Goal: Task Accomplishment & Management: Manage account settings

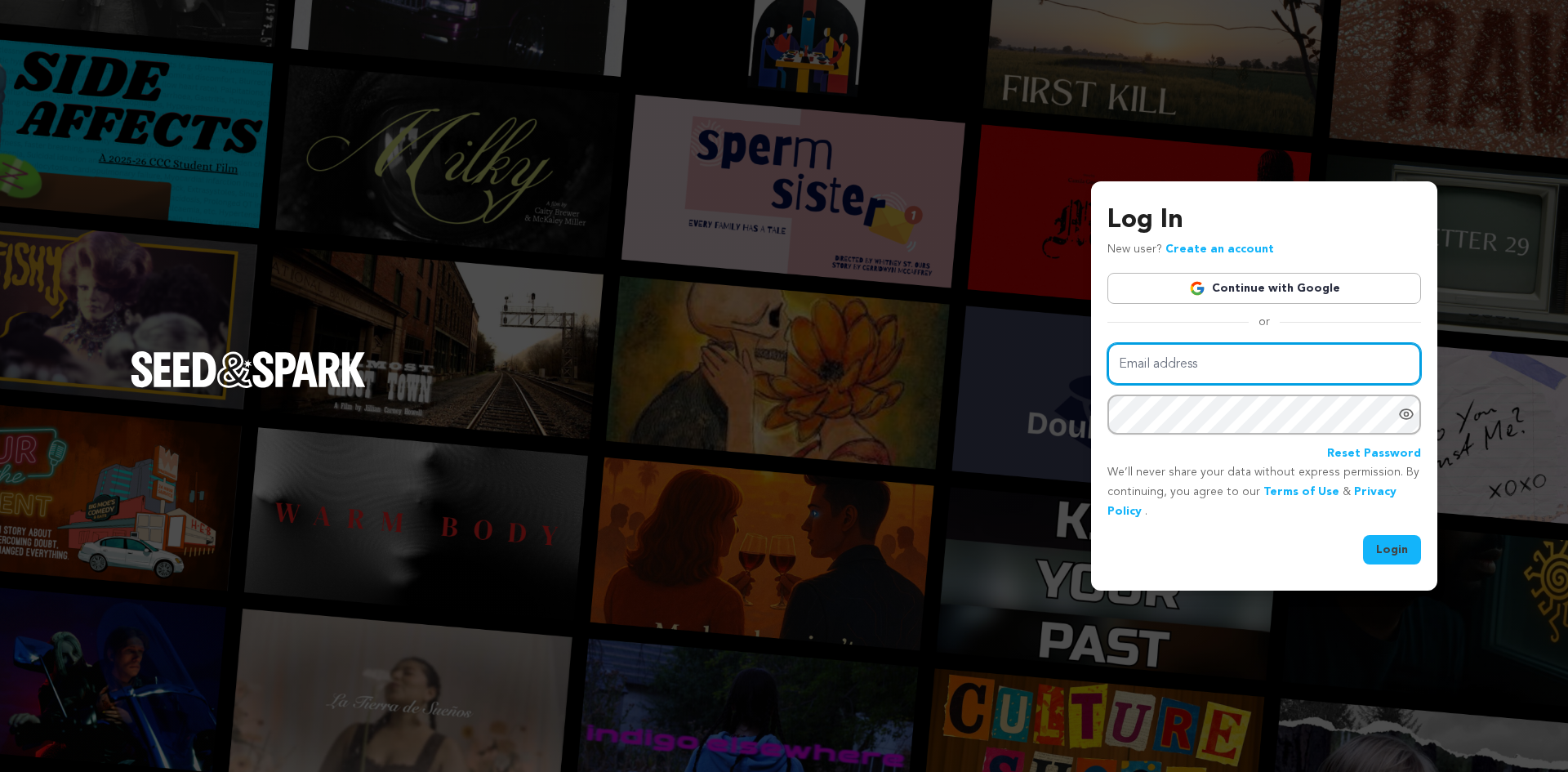
click at [1343, 374] on input "Email address" at bounding box center [1263, 364] width 313 height 41
type input "angelxlune@gmail.com"
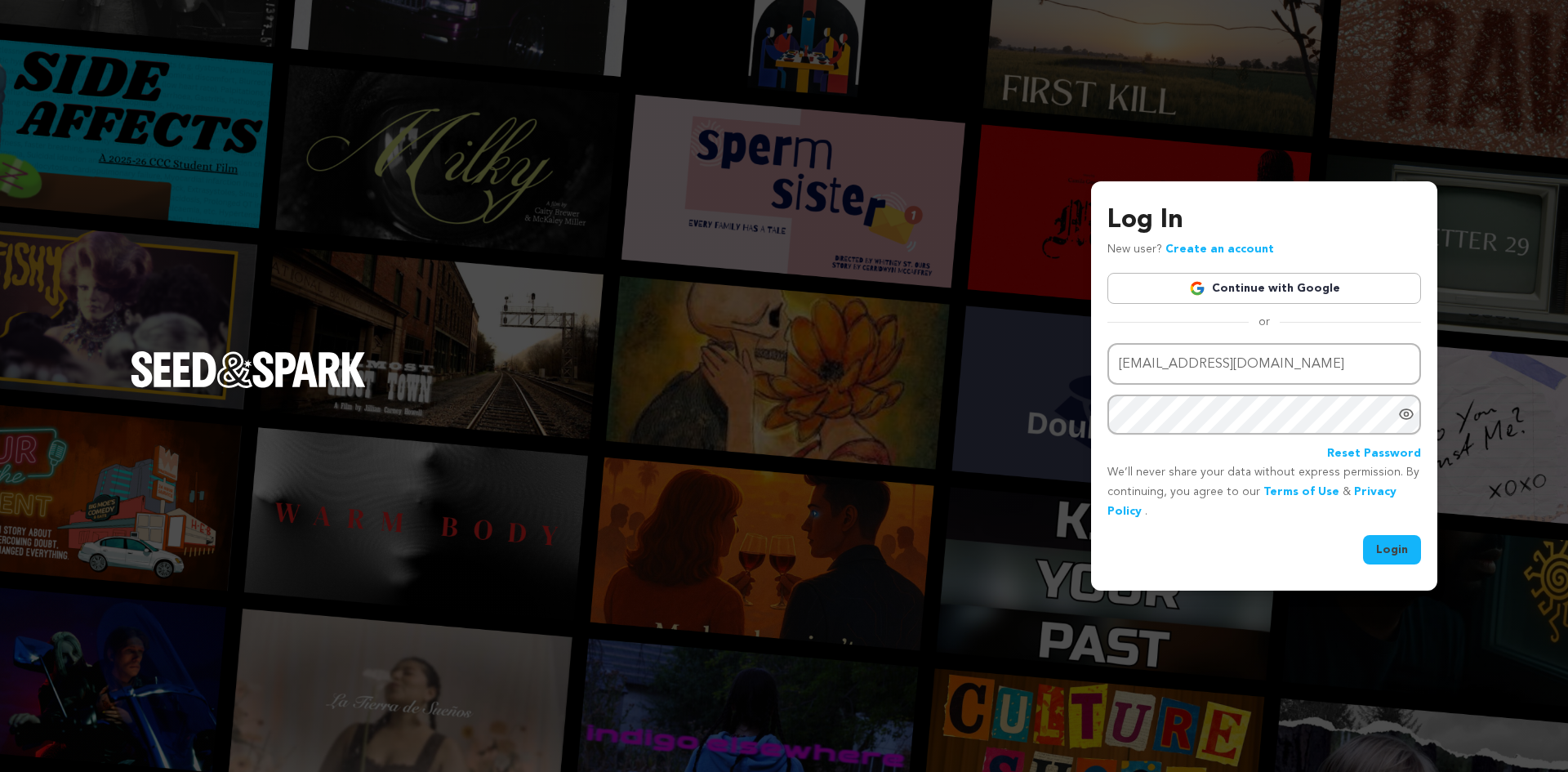
click at [1381, 549] on button "Login" at bounding box center [1391, 549] width 58 height 29
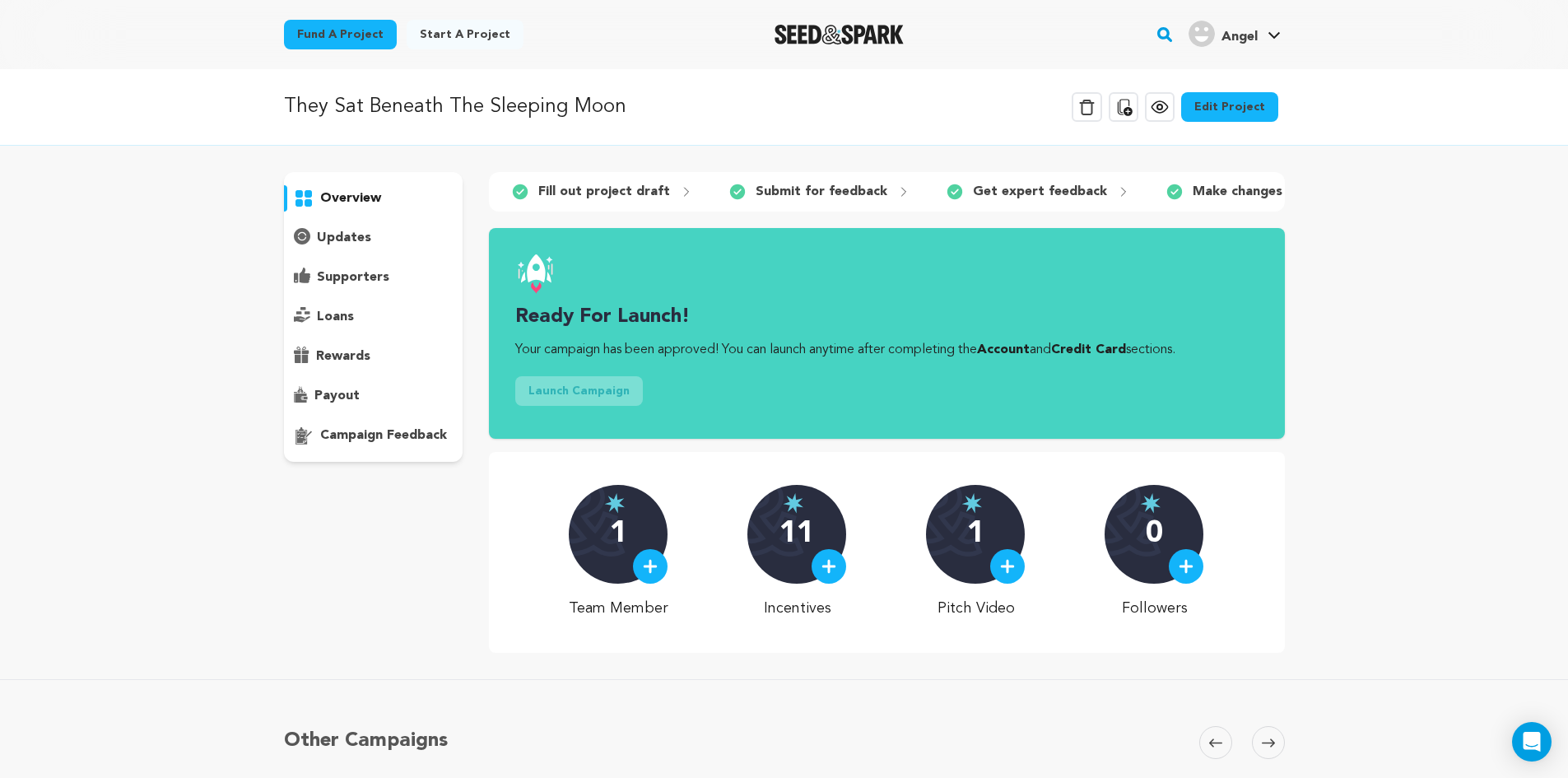
click at [1030, 356] on link "Account" at bounding box center [1003, 349] width 53 height 13
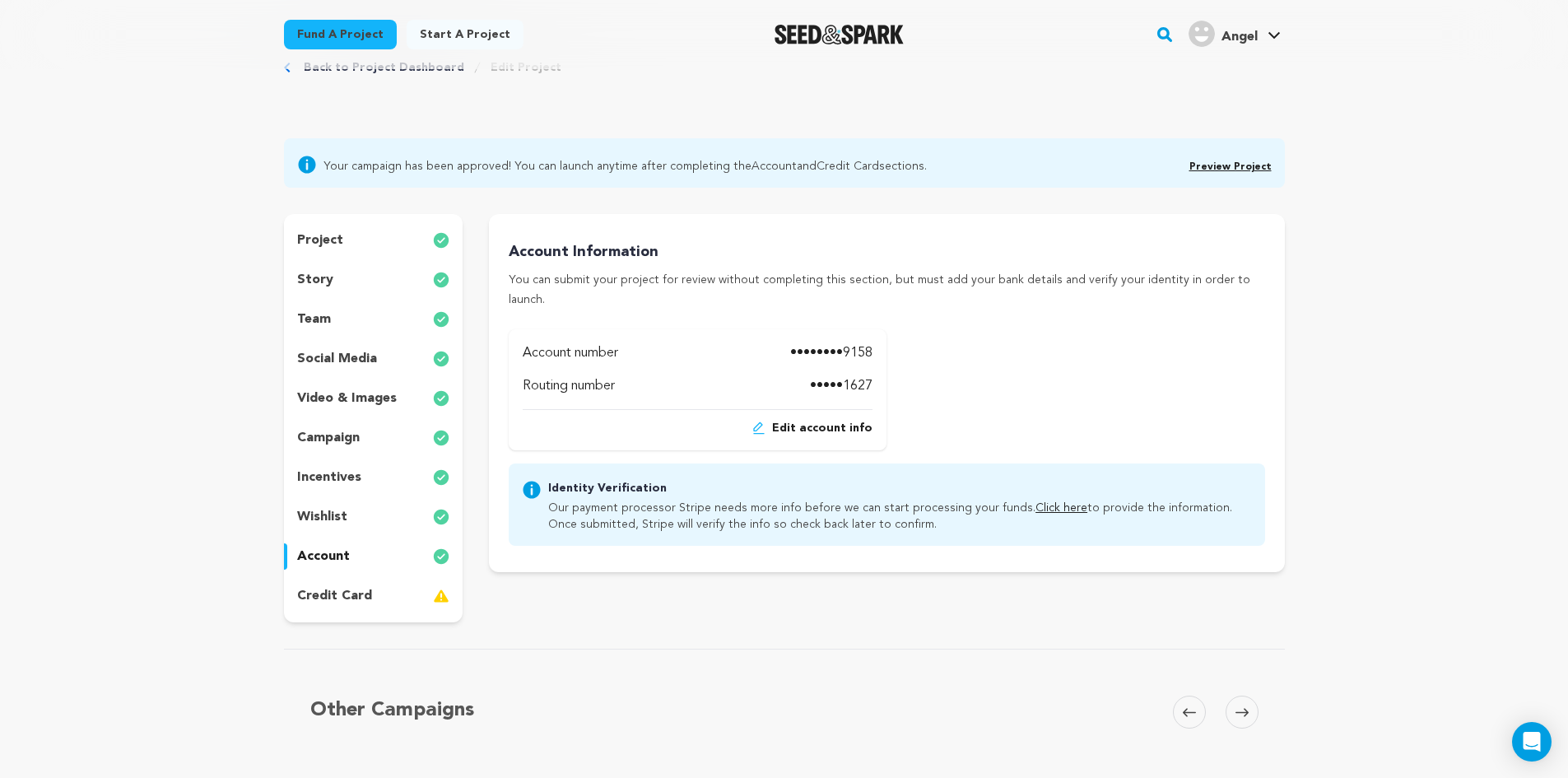
scroll to position [83, 0]
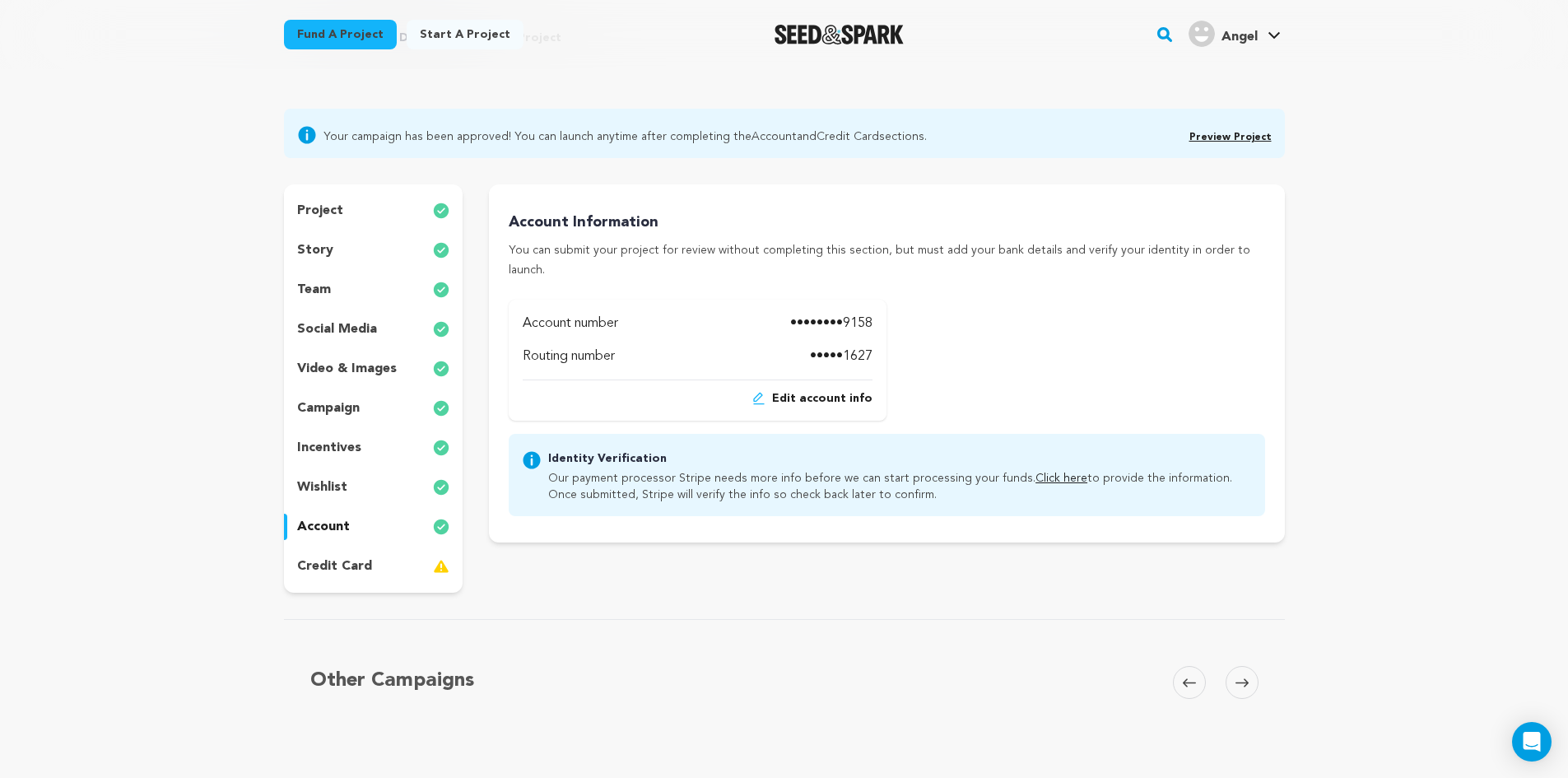
click at [384, 564] on div "credit card" at bounding box center [373, 566] width 179 height 26
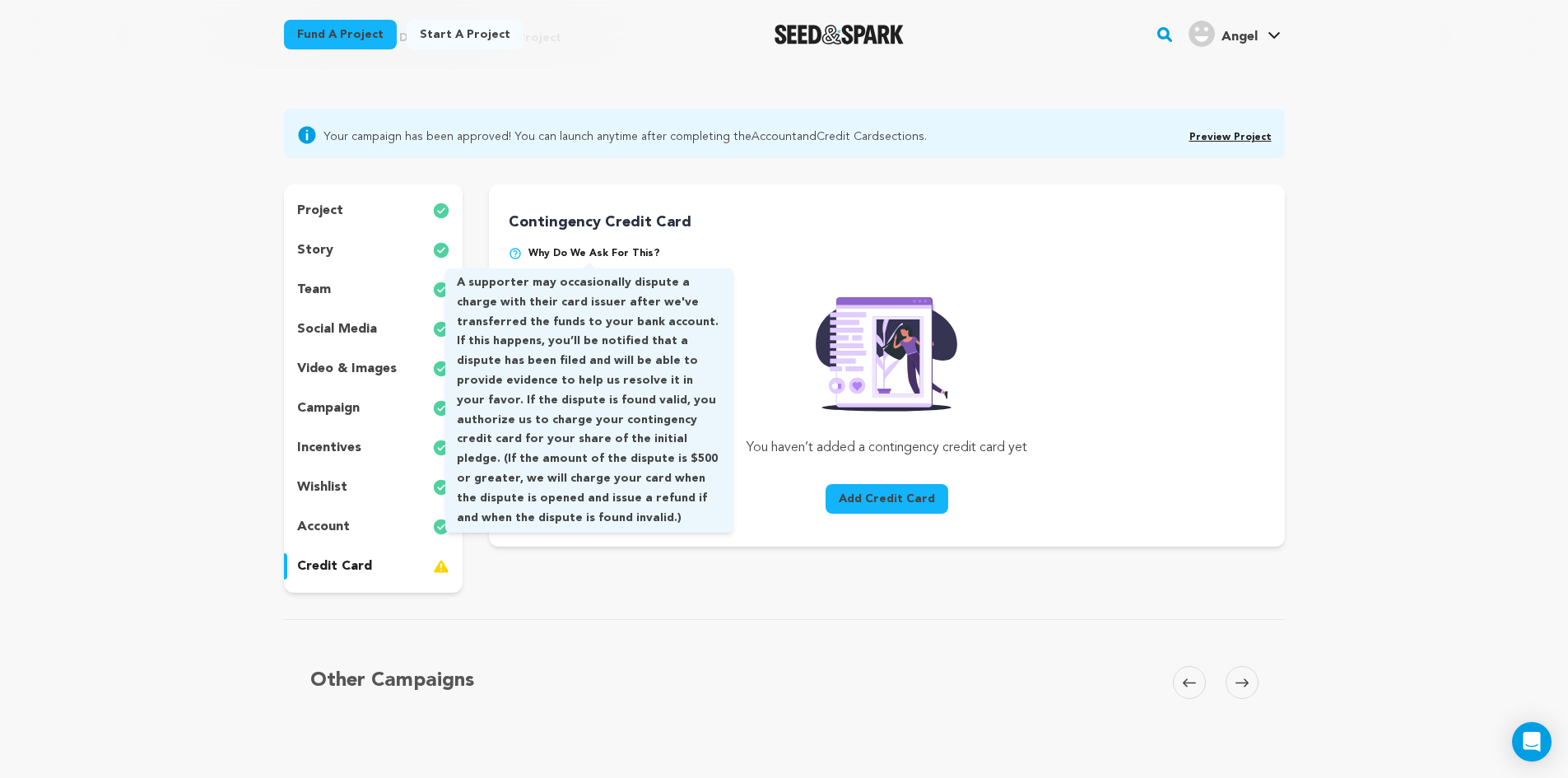
click at [568, 255] on span "Why do we ask for this?" at bounding box center [594, 253] width 131 height 13
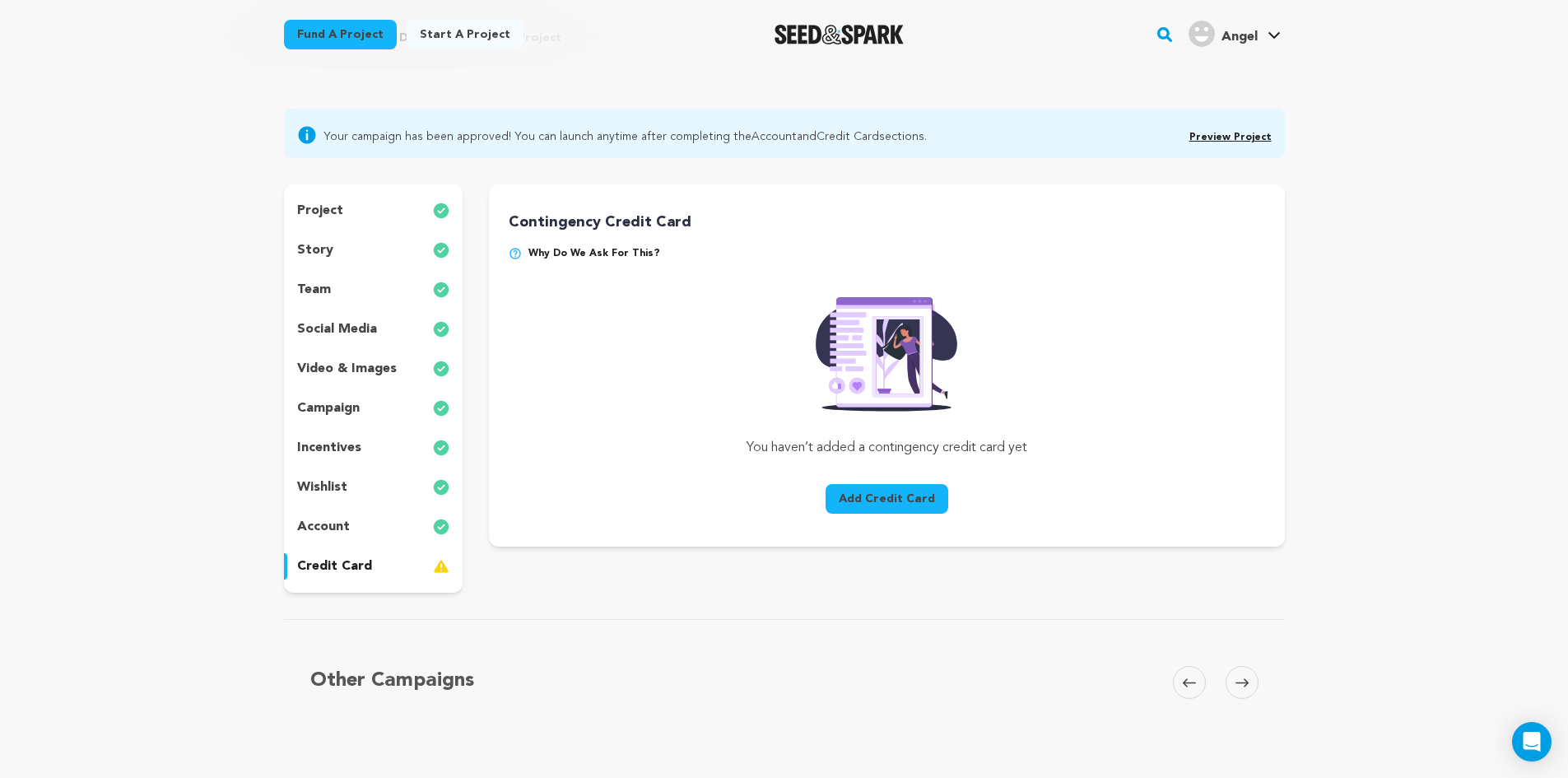
click at [568, 255] on span "Why do we ask for this?" at bounding box center [594, 253] width 131 height 13
click at [892, 502] on button "Add Credit Card" at bounding box center [886, 499] width 123 height 30
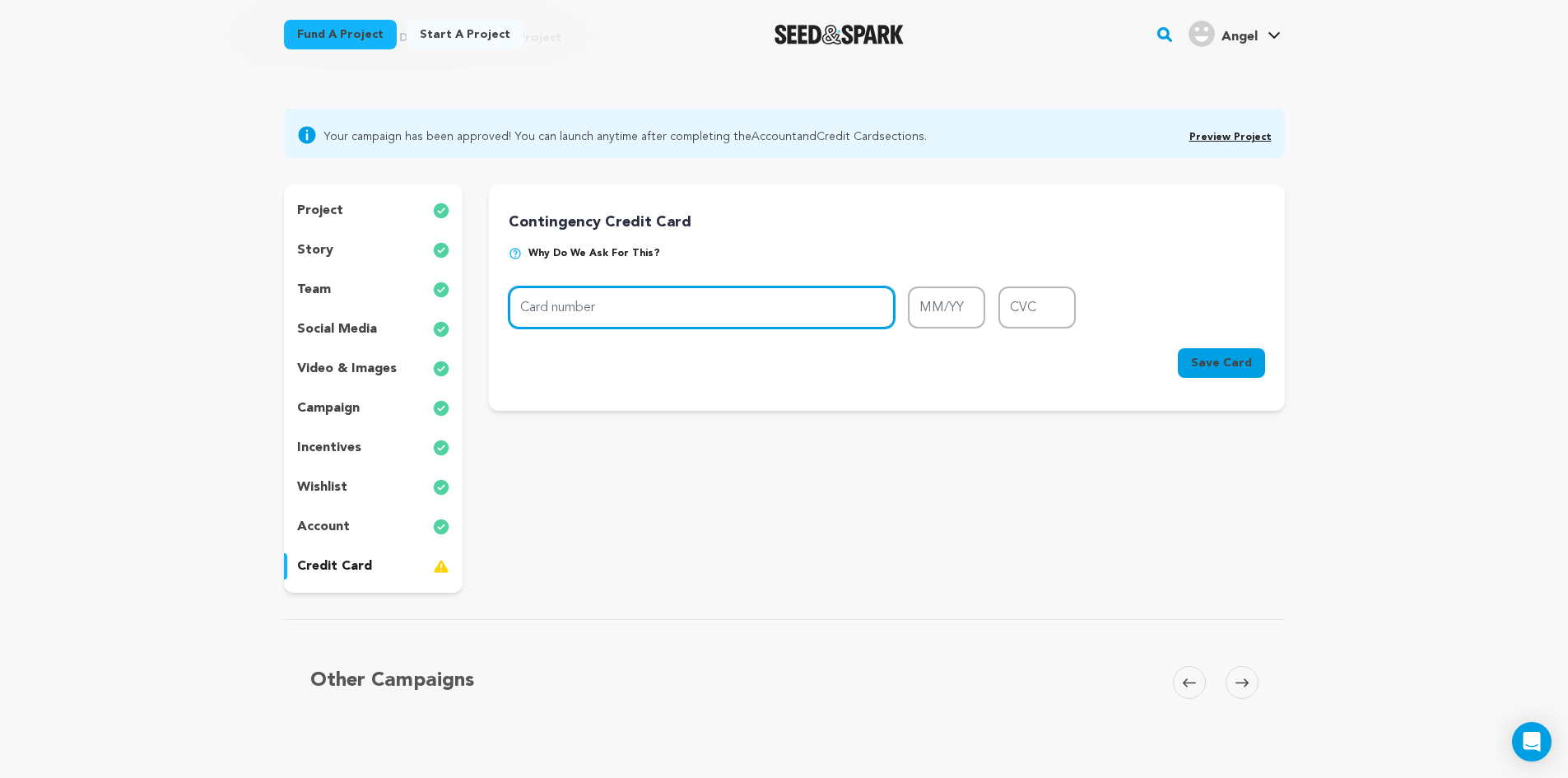
click at [709, 296] on input "Card number" at bounding box center [701, 307] width 386 height 42
type input "4266 8418 8402 3985"
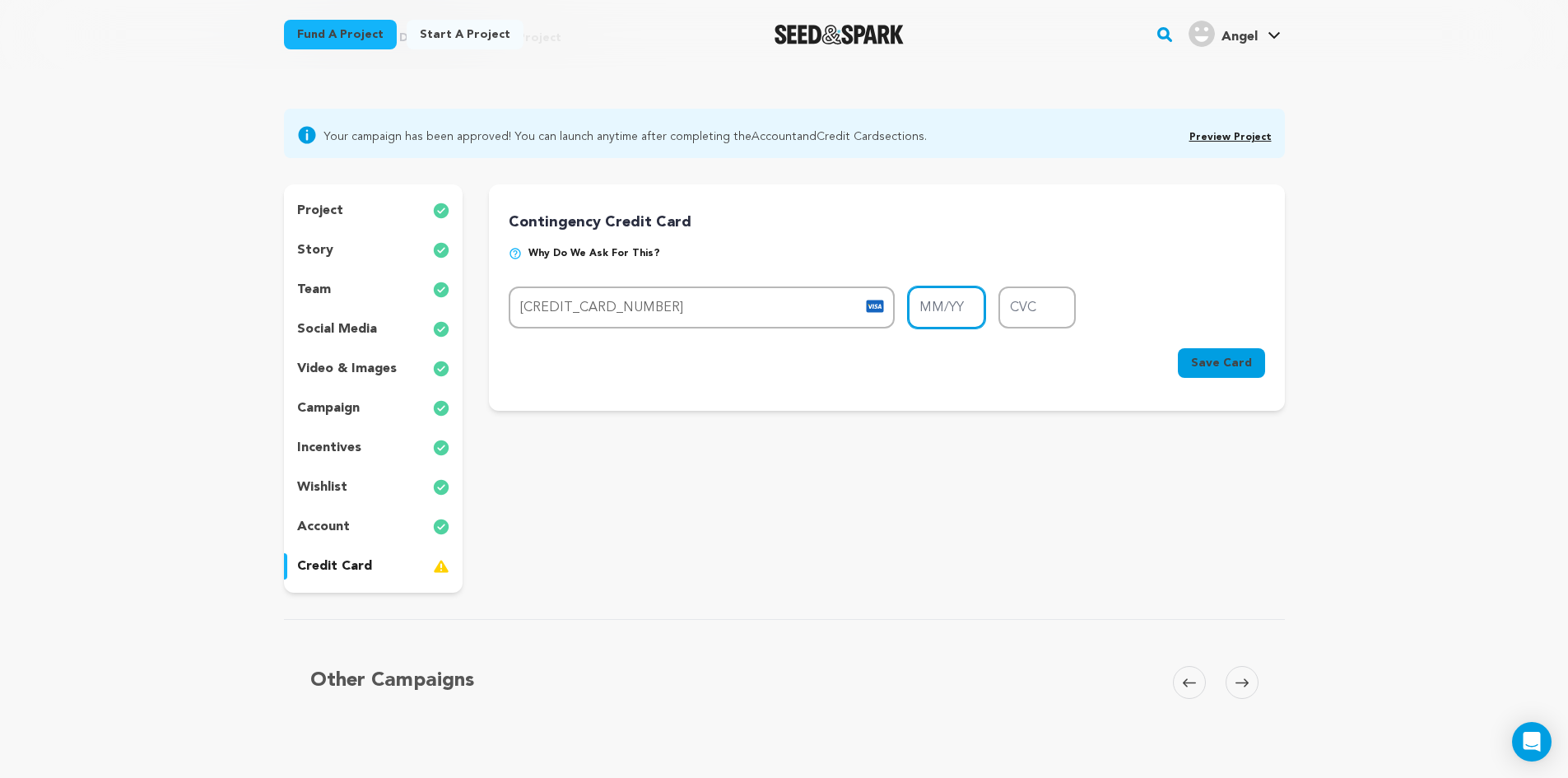
click at [939, 318] on input "MM/YY" at bounding box center [946, 307] width 77 height 42
type input "07/30"
click at [1021, 308] on input "CVC" at bounding box center [1037, 307] width 77 height 42
type input "421"
click at [1144, 258] on p "Why do we ask for this?" at bounding box center [886, 260] width 756 height 26
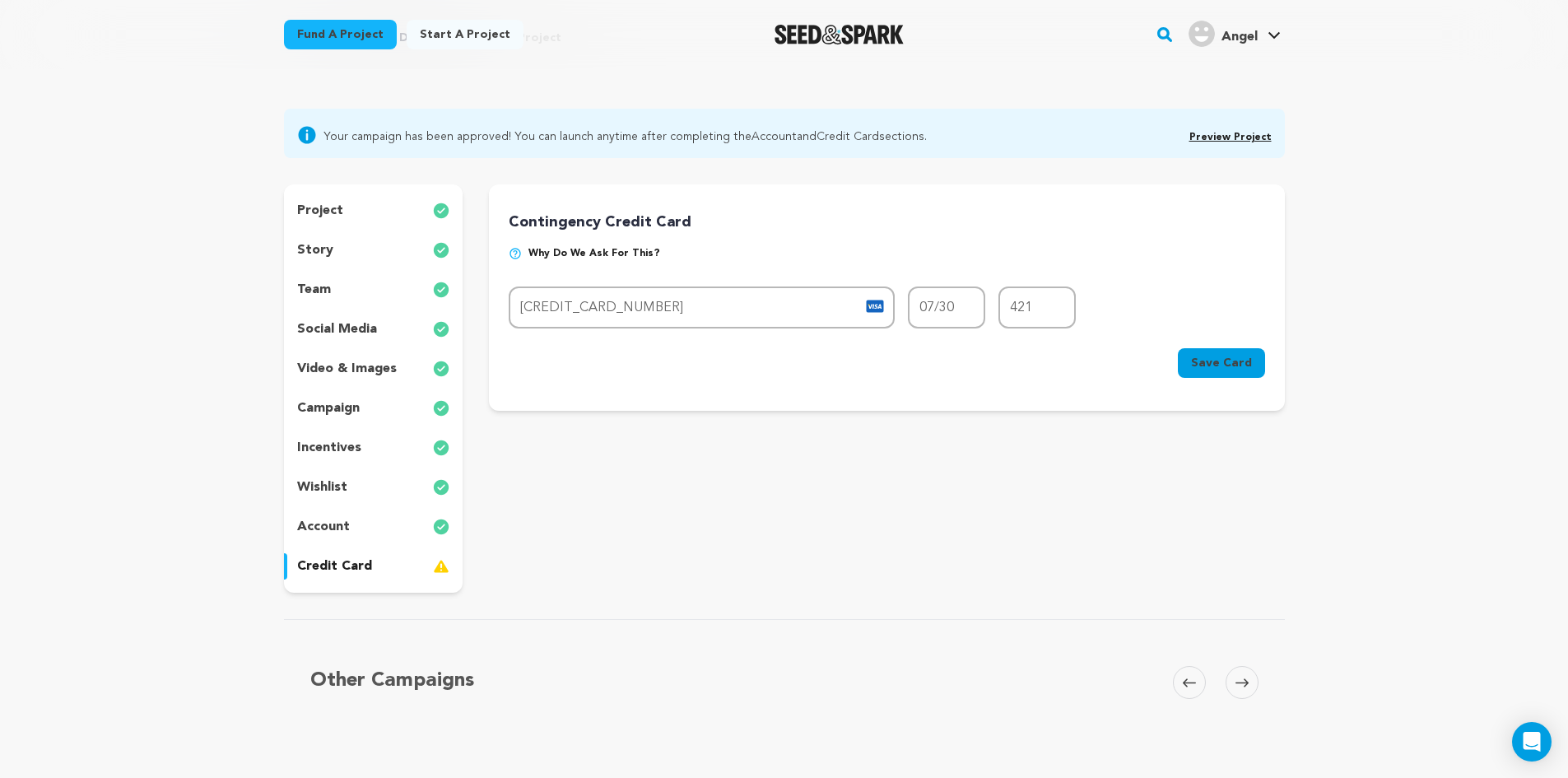
click at [1225, 366] on span "Save Card" at bounding box center [1221, 363] width 61 height 17
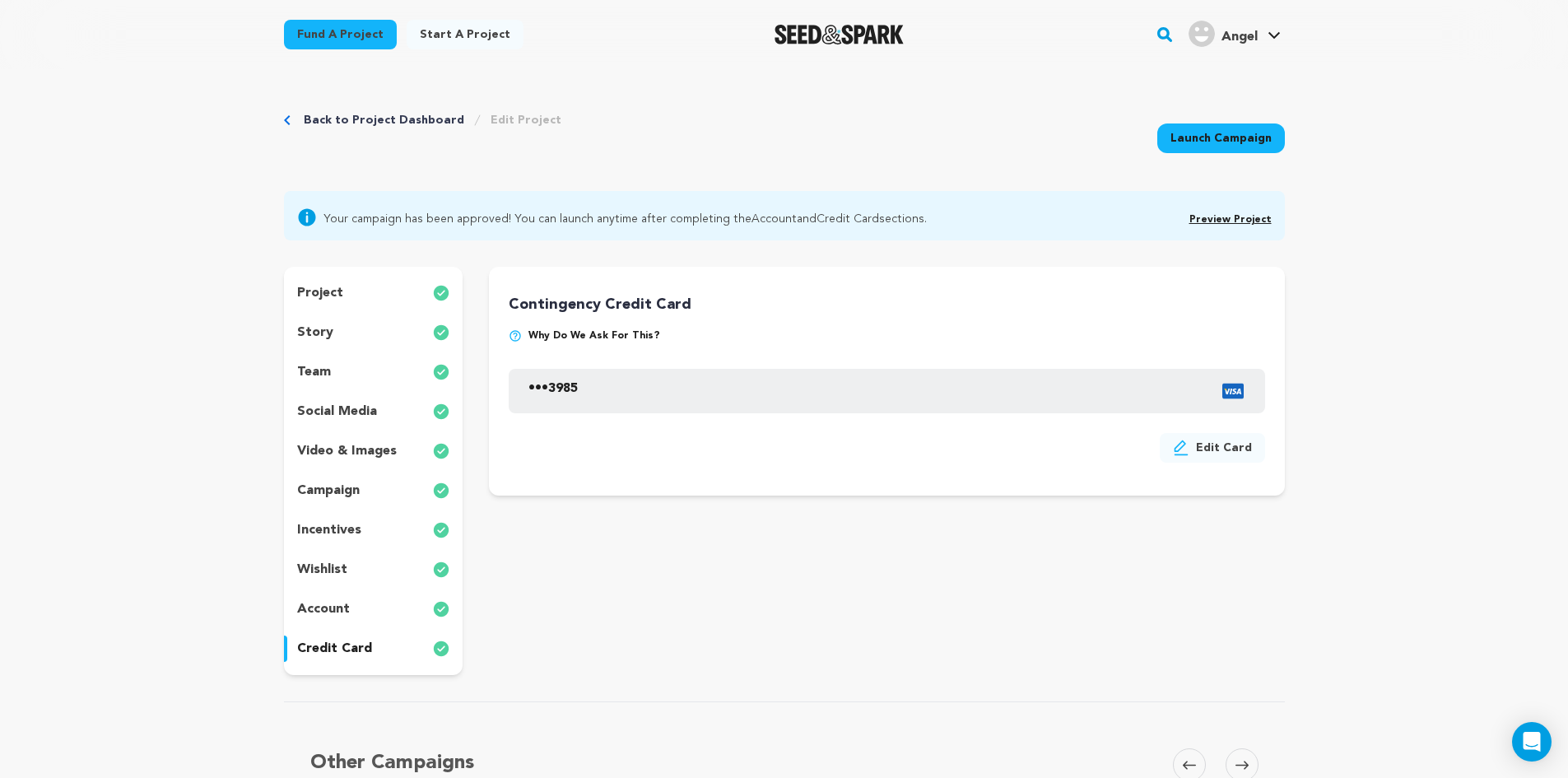
click at [376, 124] on link "Back to Project Dashboard" at bounding box center [384, 120] width 160 height 17
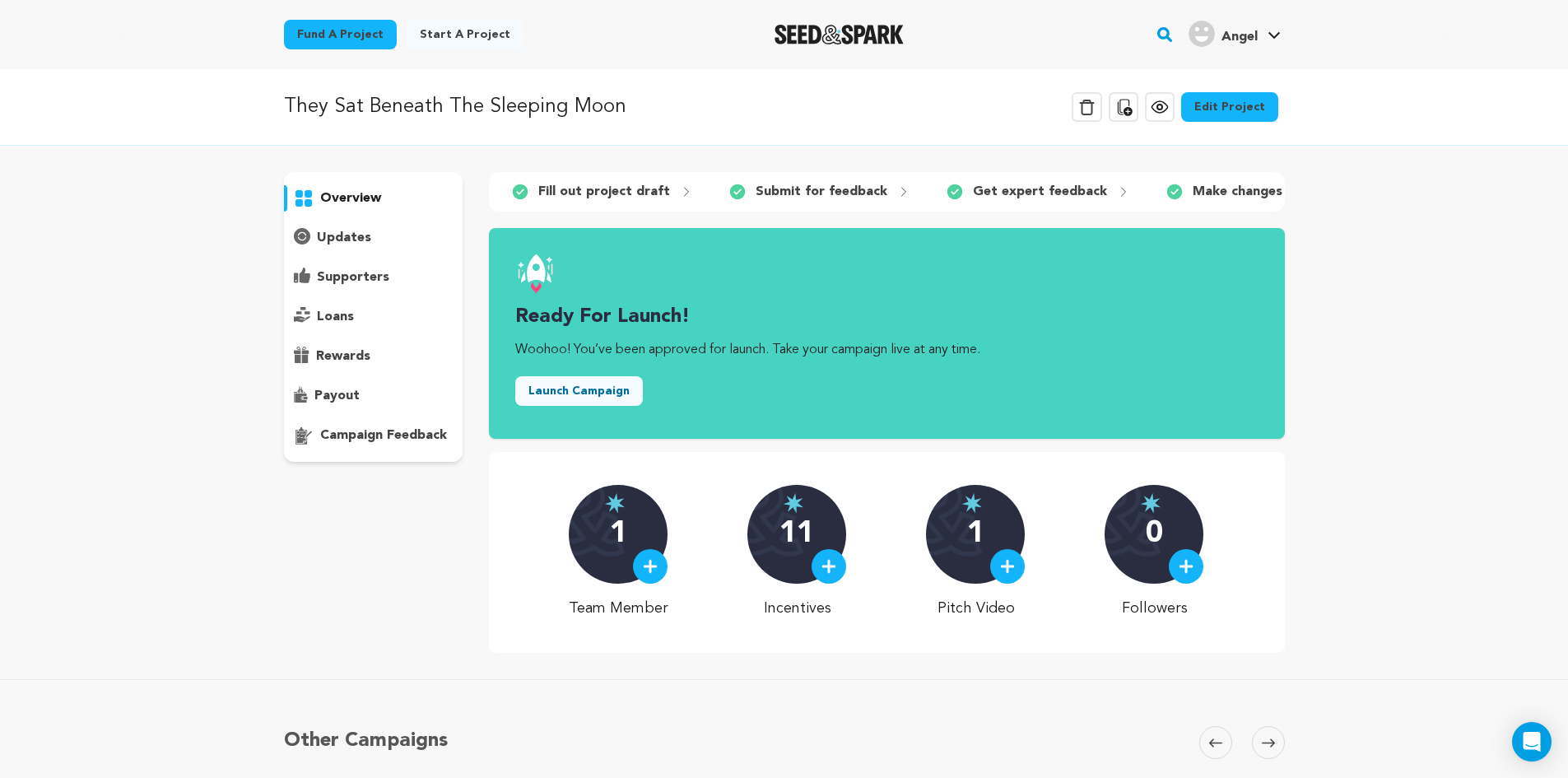
click at [353, 191] on p "overview" at bounding box center [351, 198] width 61 height 20
click at [1167, 98] on icon at bounding box center [1160, 107] width 20 height 20
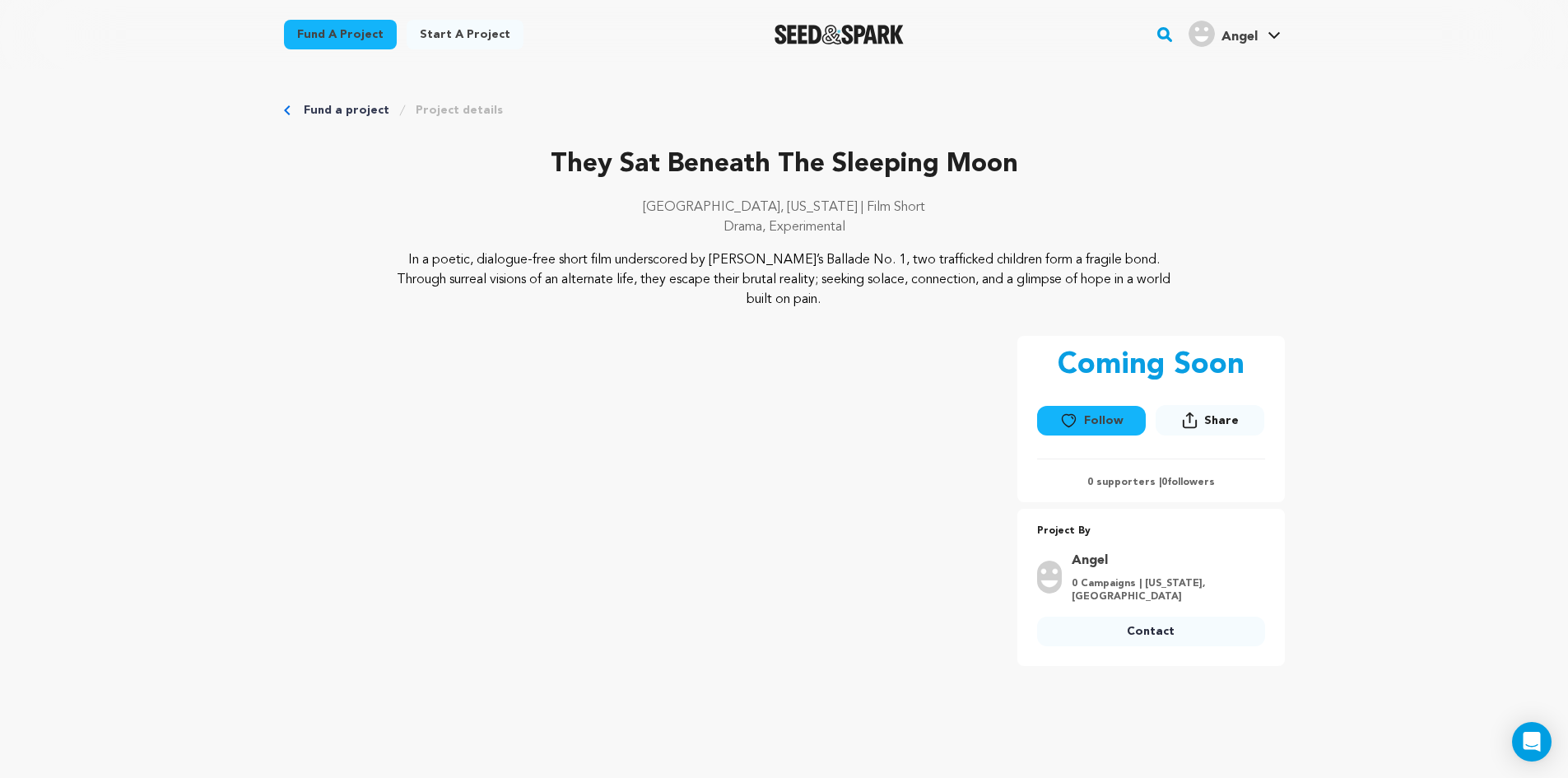
click at [284, 111] on icon "Breadcrumb" at bounding box center [287, 110] width 7 height 10
click at [289, 108] on icon "Breadcrumb" at bounding box center [287, 110] width 7 height 10
click at [310, 108] on link "Fund a project" at bounding box center [347, 110] width 85 height 17
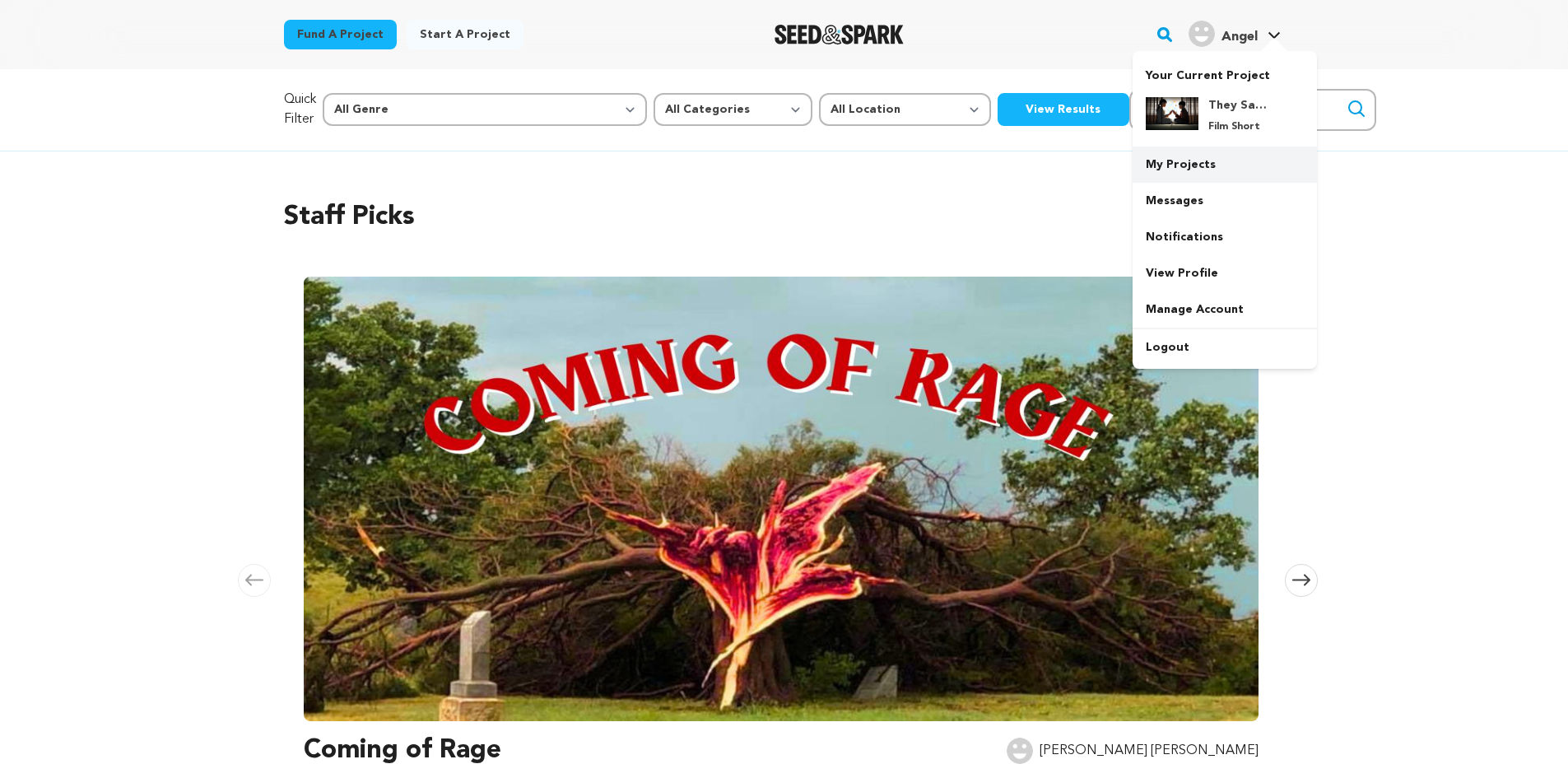
click at [1188, 161] on link "My Projects" at bounding box center [1225, 164] width 185 height 37
